Goal: Find specific page/section: Find specific page/section

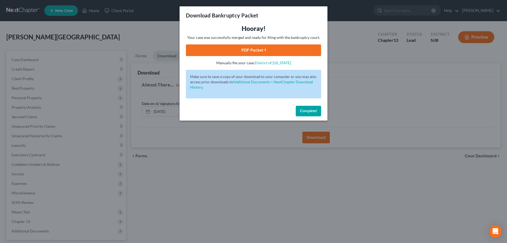
scroll to position [2, 0]
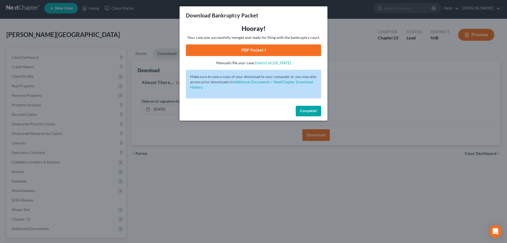
click at [308, 113] on button "Complete!" at bounding box center [308, 111] width 25 height 11
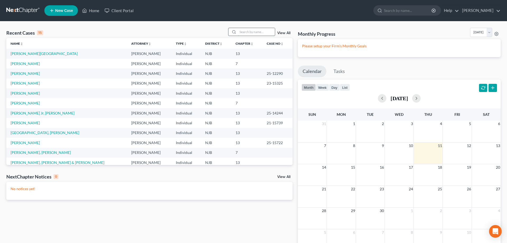
click at [238, 31] on input "search" at bounding box center [256, 32] width 37 height 8
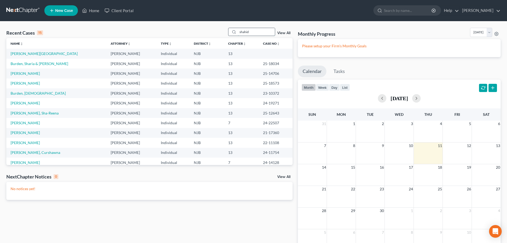
type input "shahid"
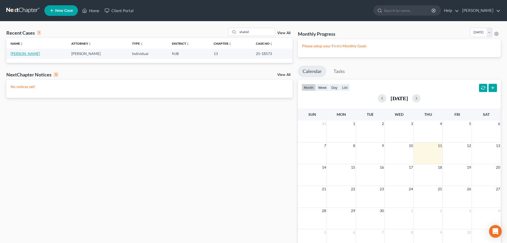
click at [28, 55] on link "[PERSON_NAME]" at bounding box center [25, 53] width 29 height 4
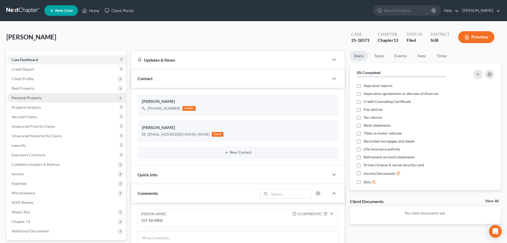
click at [31, 98] on span "Personal Property" at bounding box center [27, 97] width 30 height 4
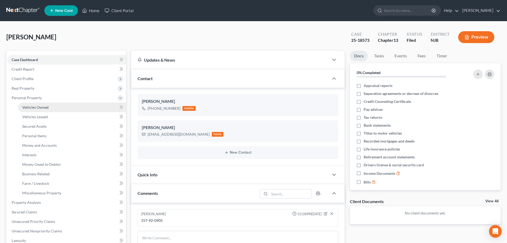
click at [33, 106] on span "Vehicles Owned" at bounding box center [35, 107] width 26 height 4
